Goal: Transaction & Acquisition: Purchase product/service

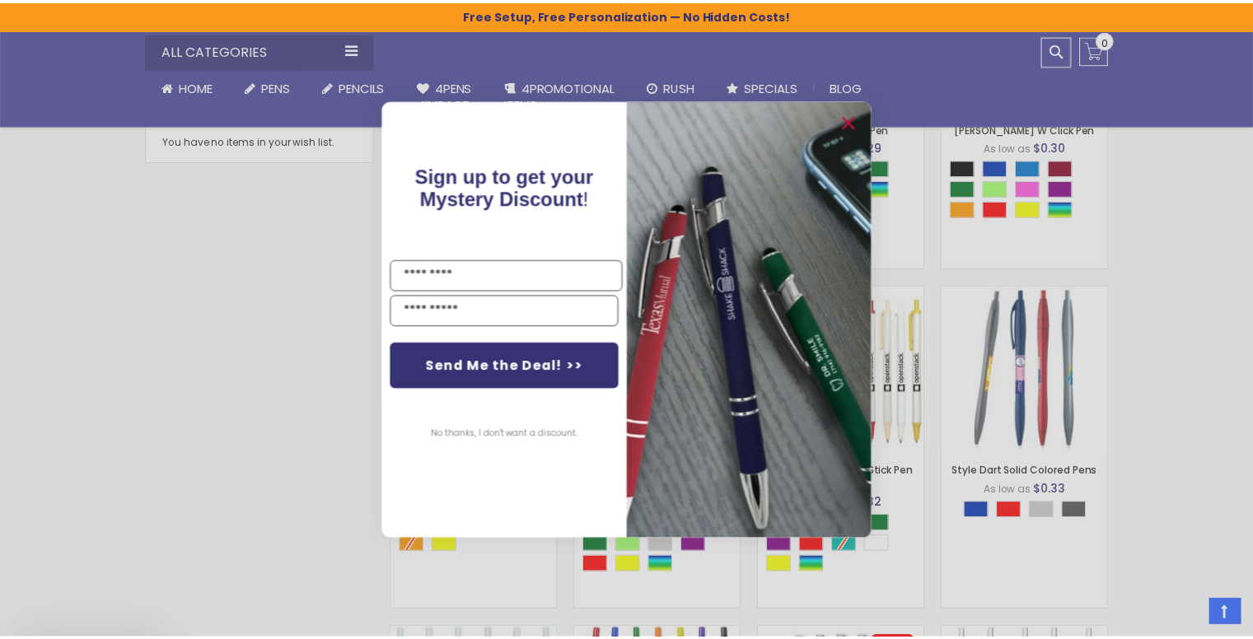
scroll to position [1055, 0]
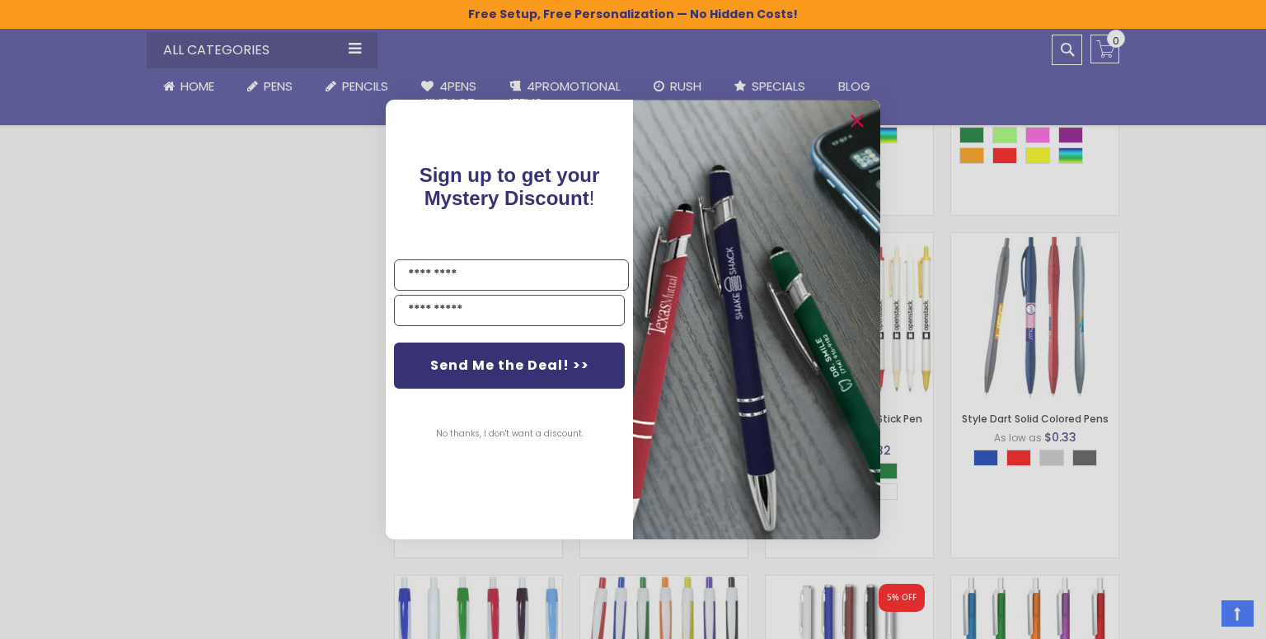
click at [245, 289] on div "Close dialog Sign up to get your Mystery Discount ! Name Email Send Me the Deal…" at bounding box center [633, 319] width 1266 height 639
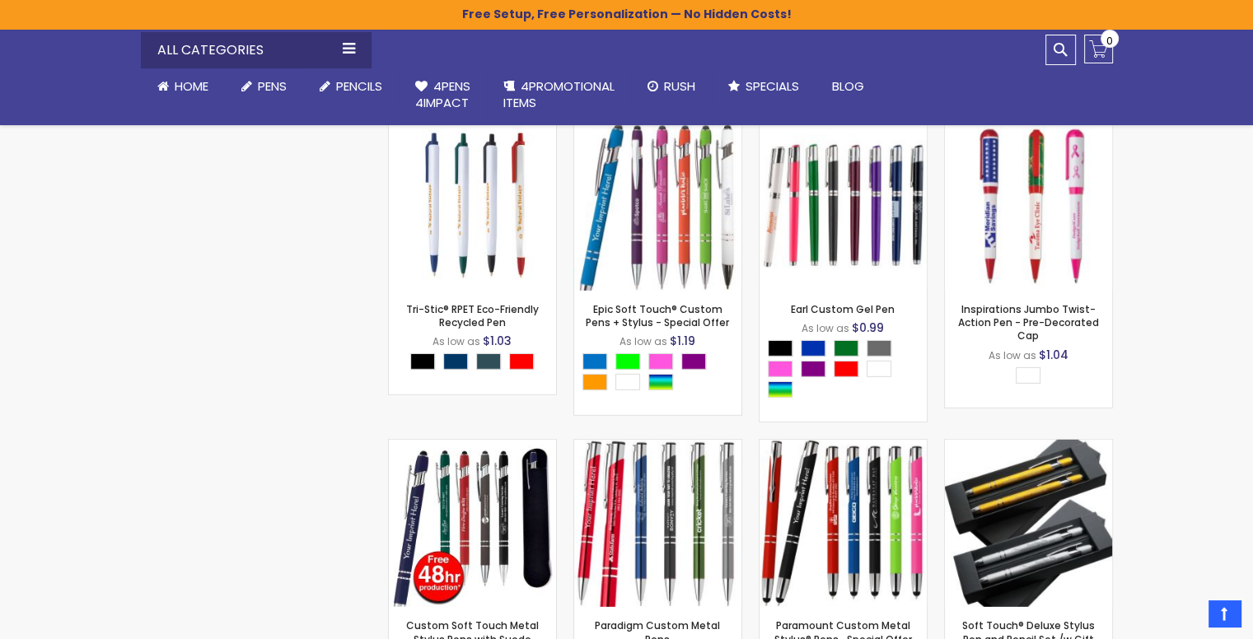
scroll to position [4713, 0]
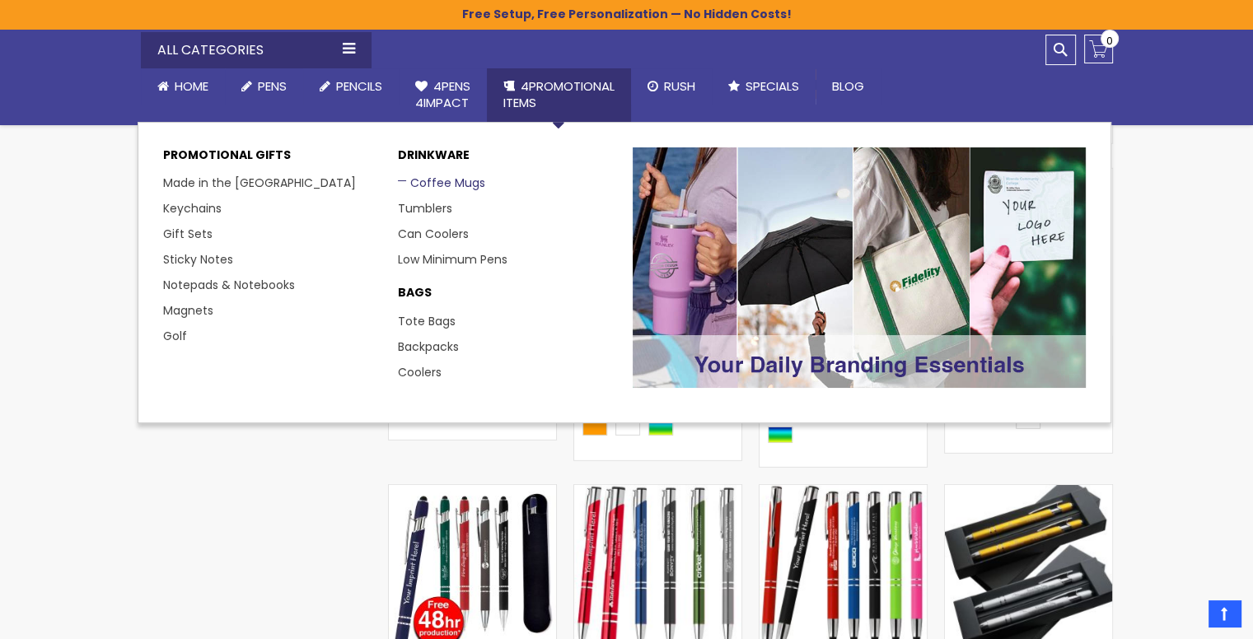
click at [452, 183] on link "Coffee Mugs" at bounding box center [441, 183] width 87 height 16
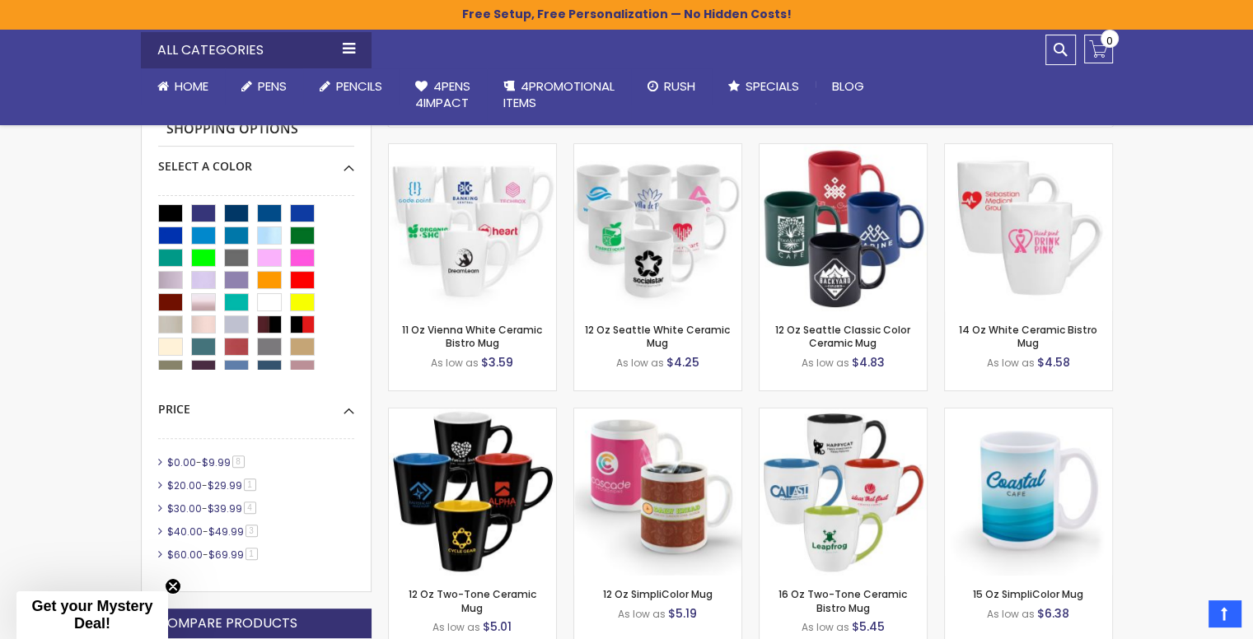
scroll to position [494, 0]
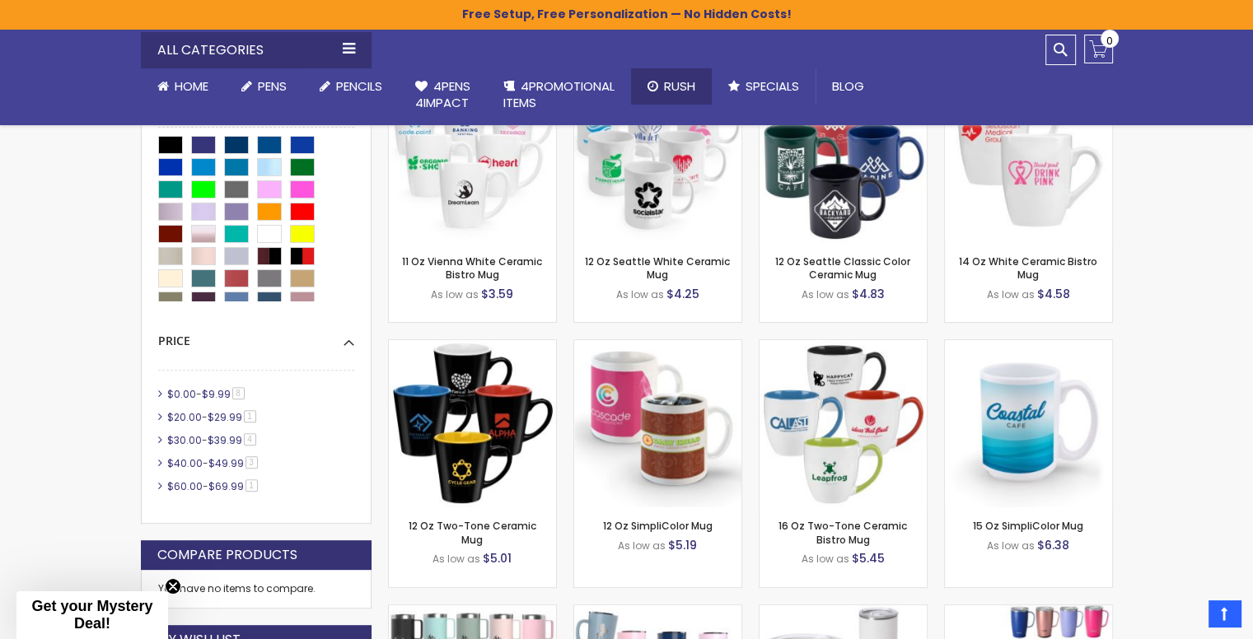
click at [666, 80] on link "Rush" at bounding box center [671, 86] width 81 height 36
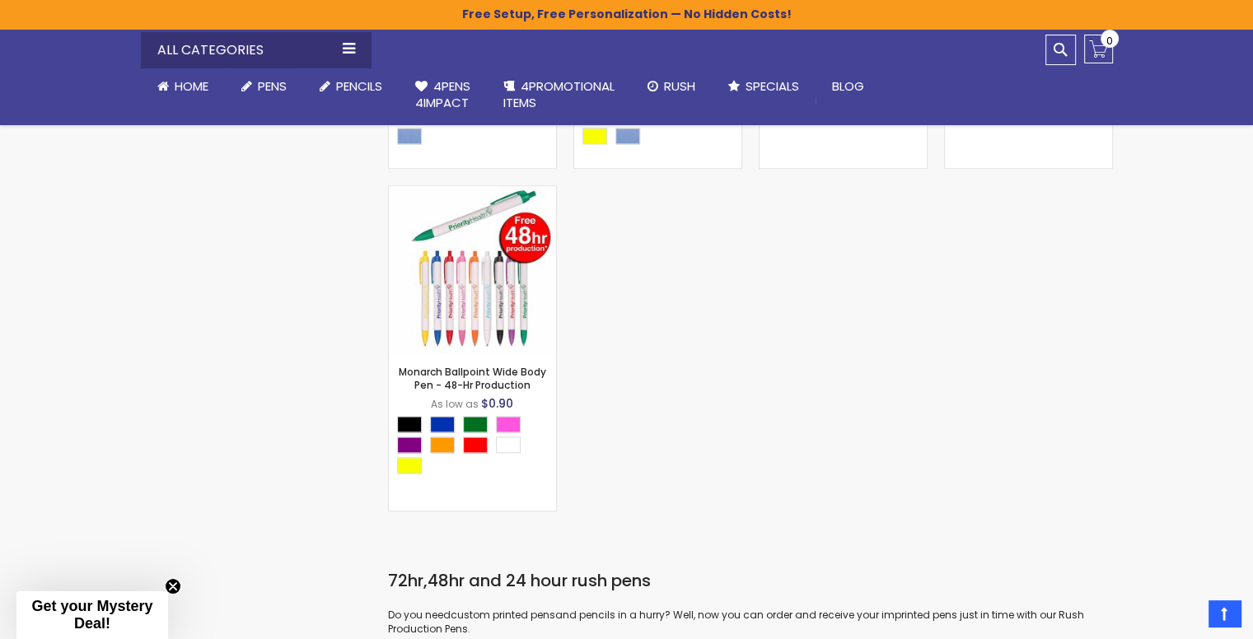
scroll to position [1747, 0]
